Goal: Task Accomplishment & Management: Manage account settings

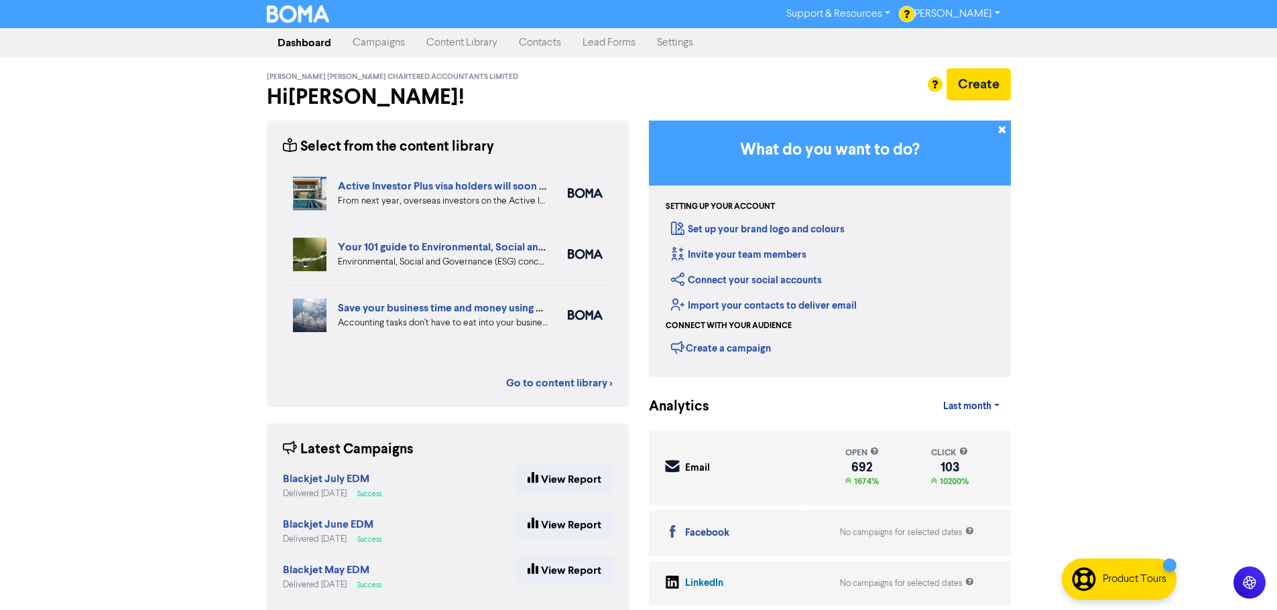
click at [393, 44] on link "Campaigns" at bounding box center [379, 42] width 74 height 27
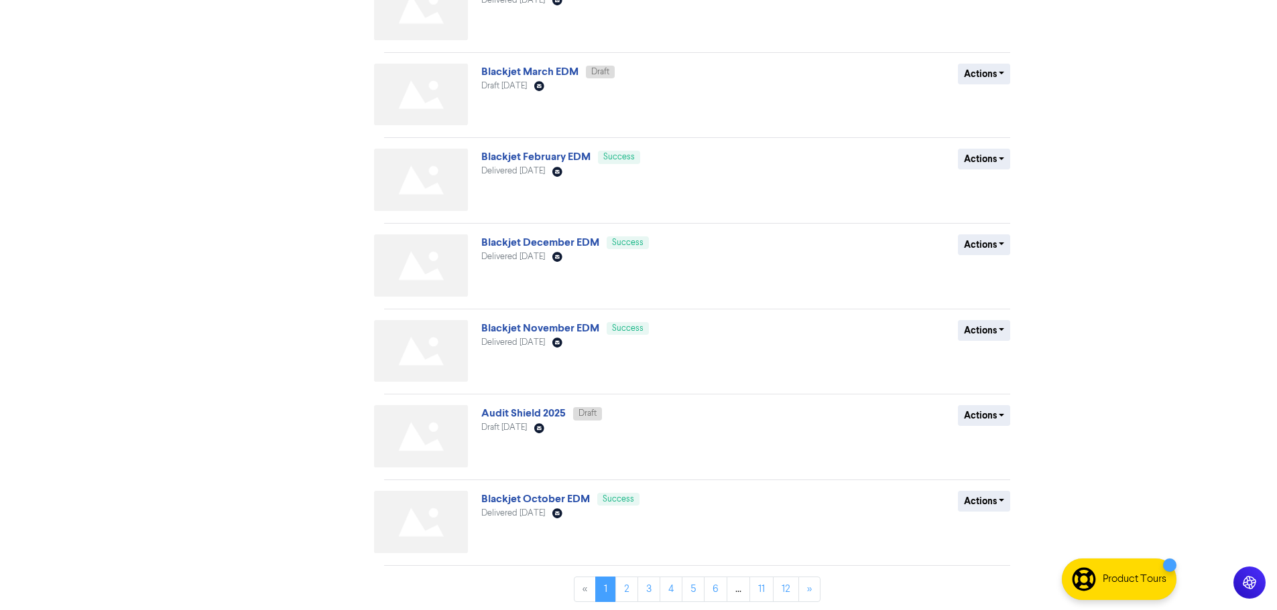
scroll to position [391, 0]
click at [539, 407] on link "Audit Shield 2025" at bounding box center [523, 410] width 84 height 13
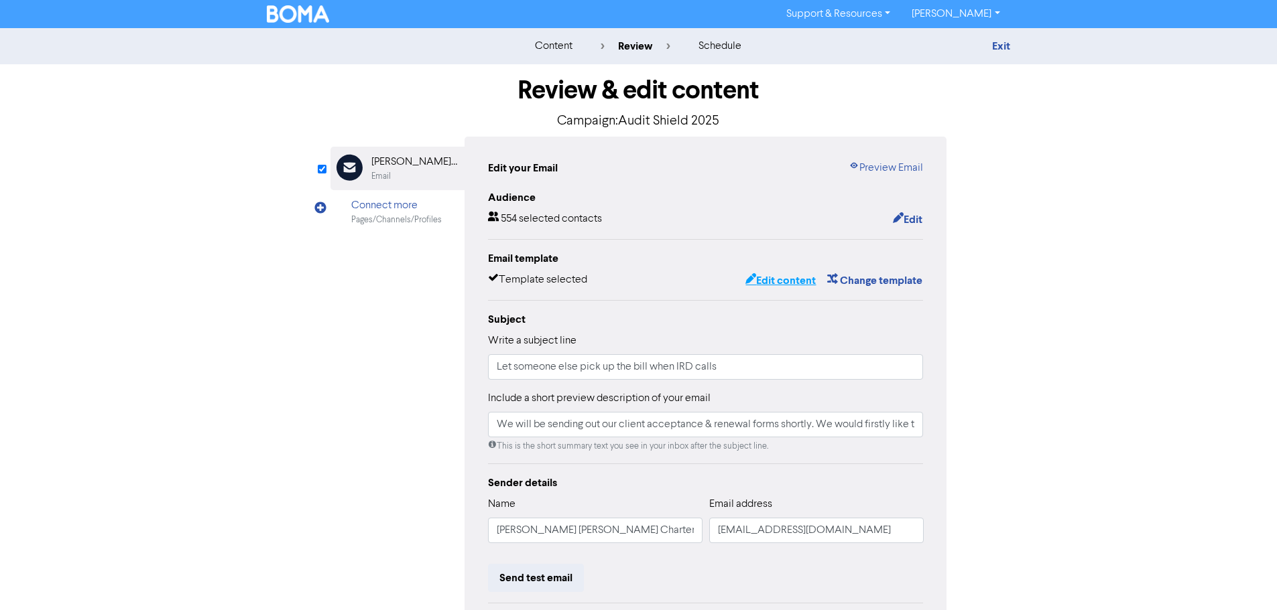
click at [791, 287] on button "Edit content" at bounding box center [781, 280] width 72 height 17
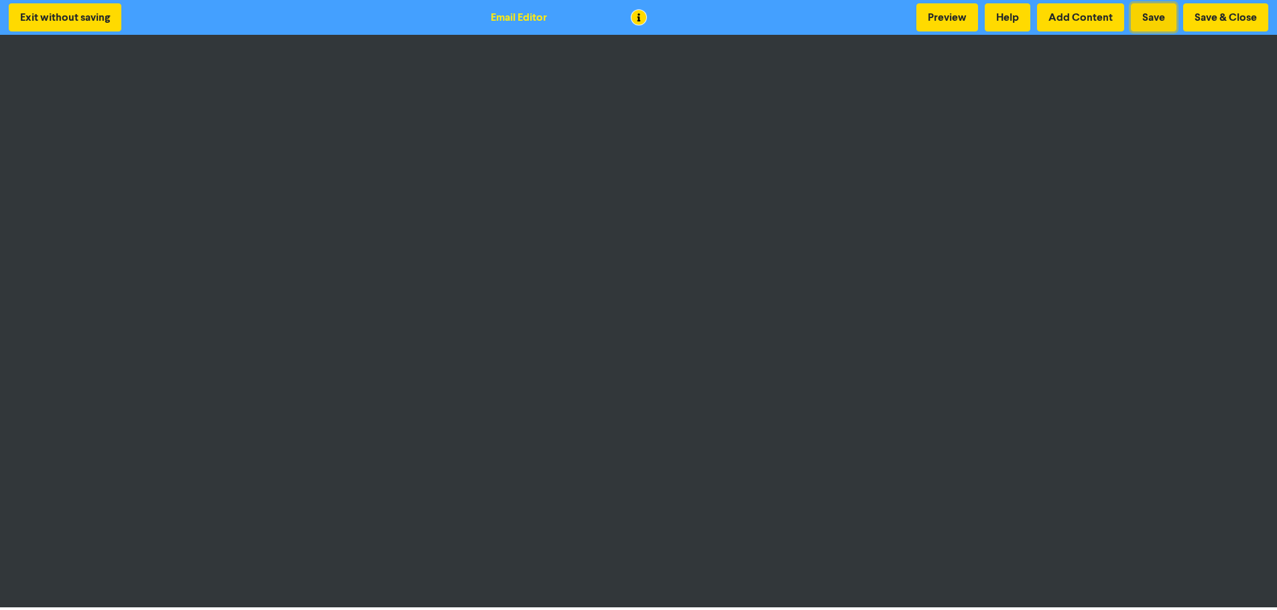
click at [1159, 17] on button "Save" at bounding box center [1154, 17] width 46 height 28
click at [942, 27] on button "Preview" at bounding box center [947, 17] width 62 height 28
click at [1199, 17] on button "Save & Close" at bounding box center [1225, 17] width 85 height 28
click at [1227, 22] on button "Save & Close" at bounding box center [1225, 17] width 85 height 28
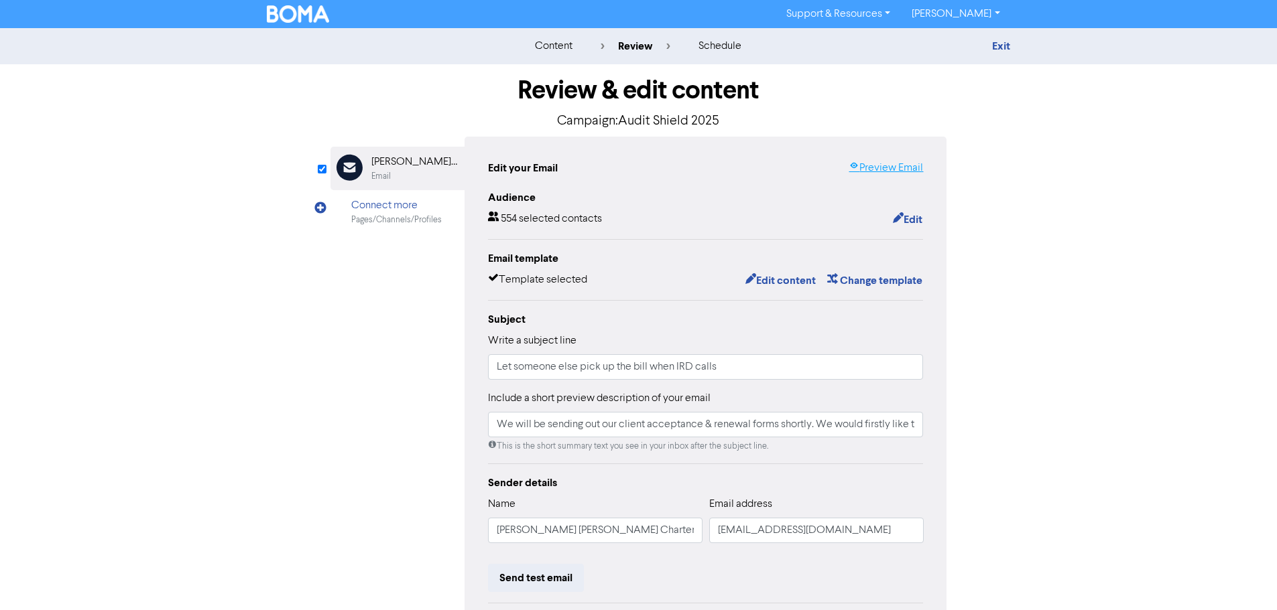
click at [905, 166] on link "Preview Email" at bounding box center [885, 168] width 74 height 16
click at [906, 218] on button "Edit" at bounding box center [907, 219] width 31 height 17
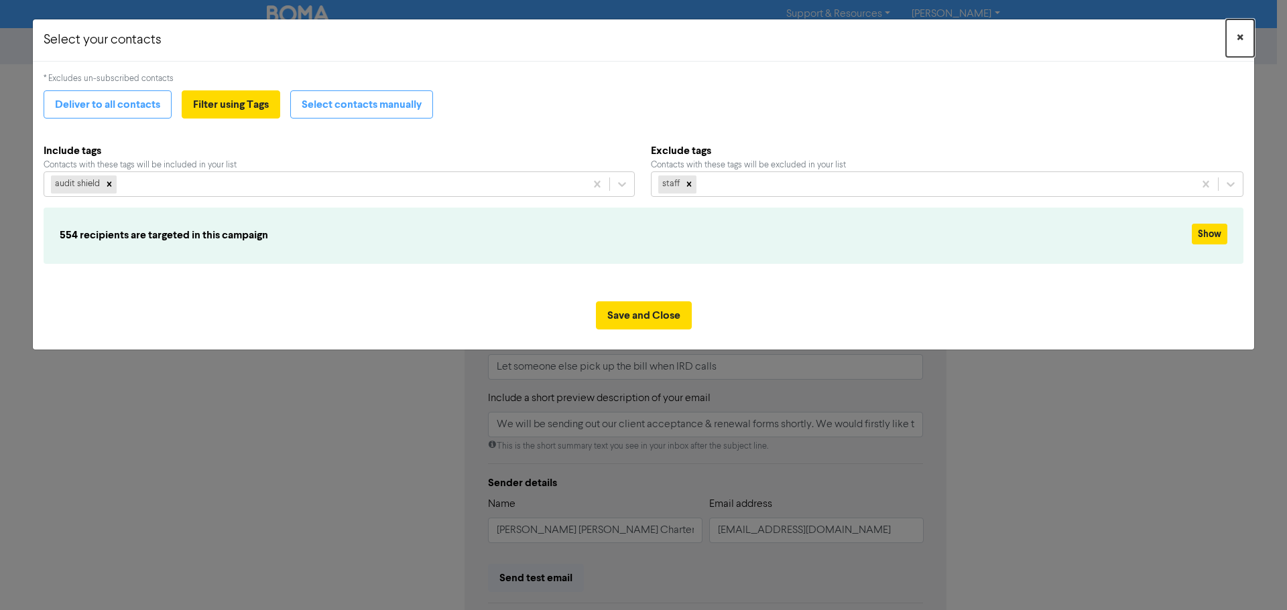
click at [1245, 25] on button "×" at bounding box center [1240, 38] width 28 height 38
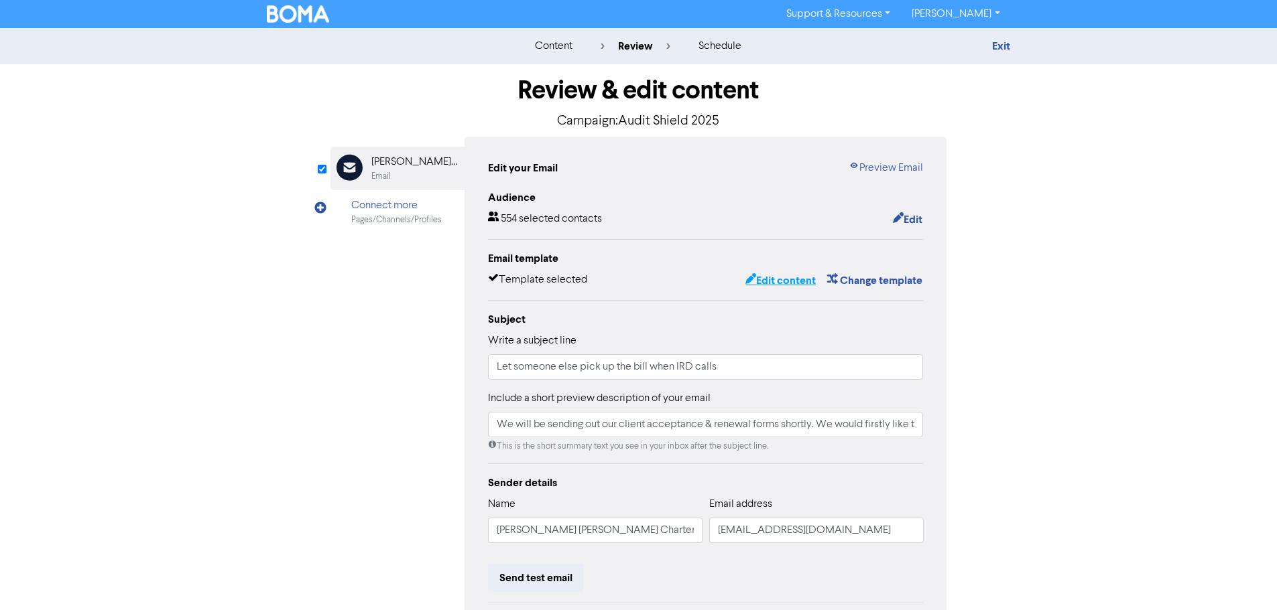
click at [780, 283] on button "Edit content" at bounding box center [781, 280] width 72 height 17
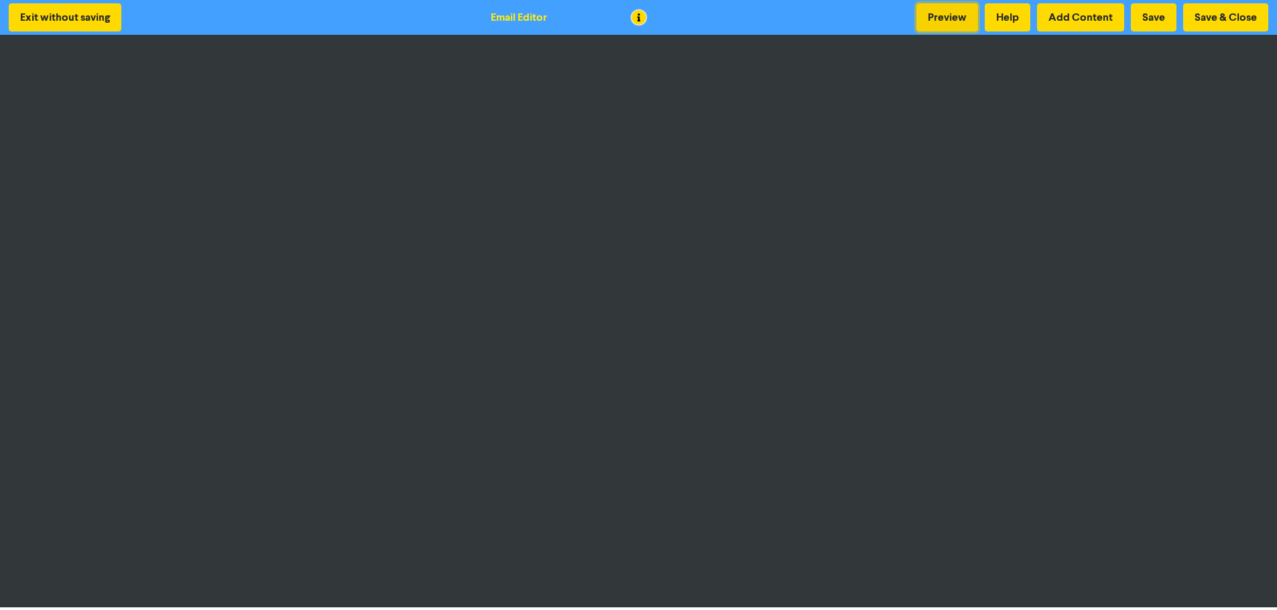
click at [967, 15] on button "Preview" at bounding box center [947, 17] width 62 height 28
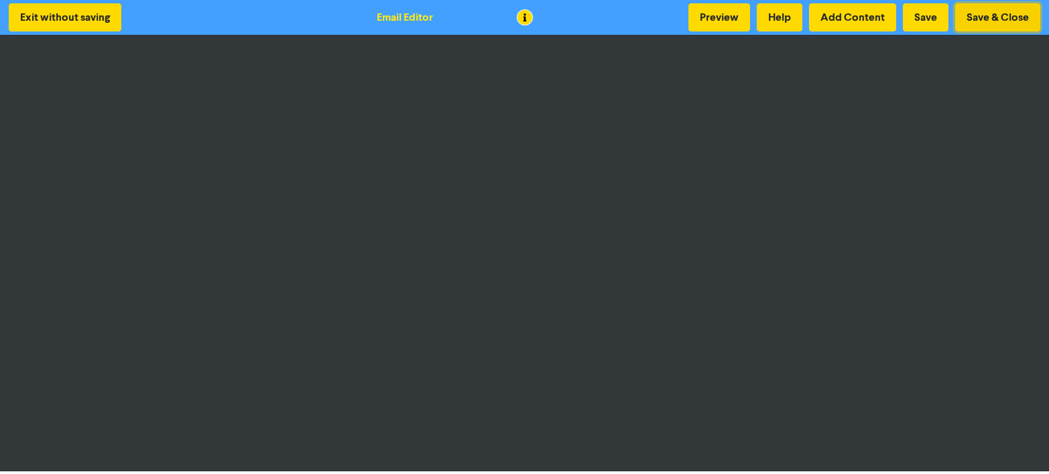
click at [970, 22] on button "Save & Close" at bounding box center [997, 17] width 85 height 28
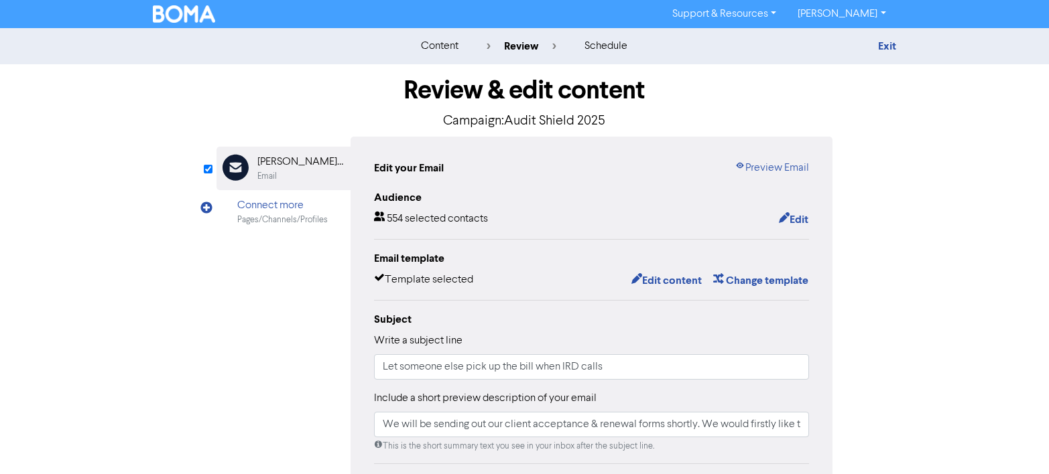
drag, startPoint x: 778, startPoint y: 172, endPoint x: 743, endPoint y: 185, distance: 38.0
click at [777, 172] on link "Preview Email" at bounding box center [771, 168] width 74 height 16
